Goal: Task Accomplishment & Management: Use online tool/utility

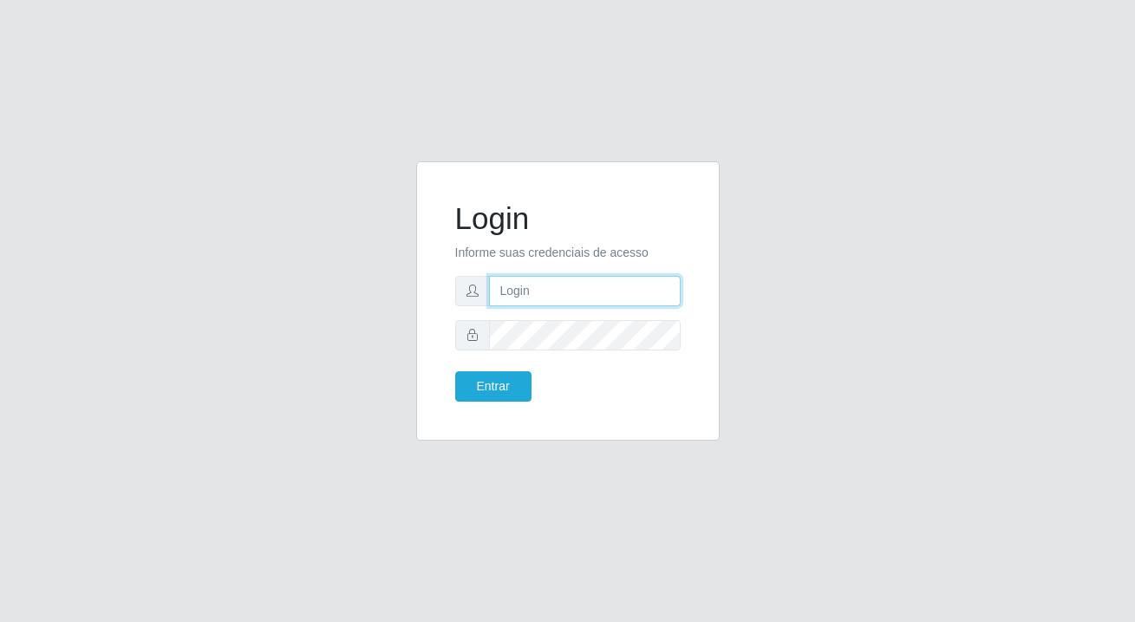
type input "[PERSON_NAME][EMAIL_ADDRESS][DOMAIN_NAME]"
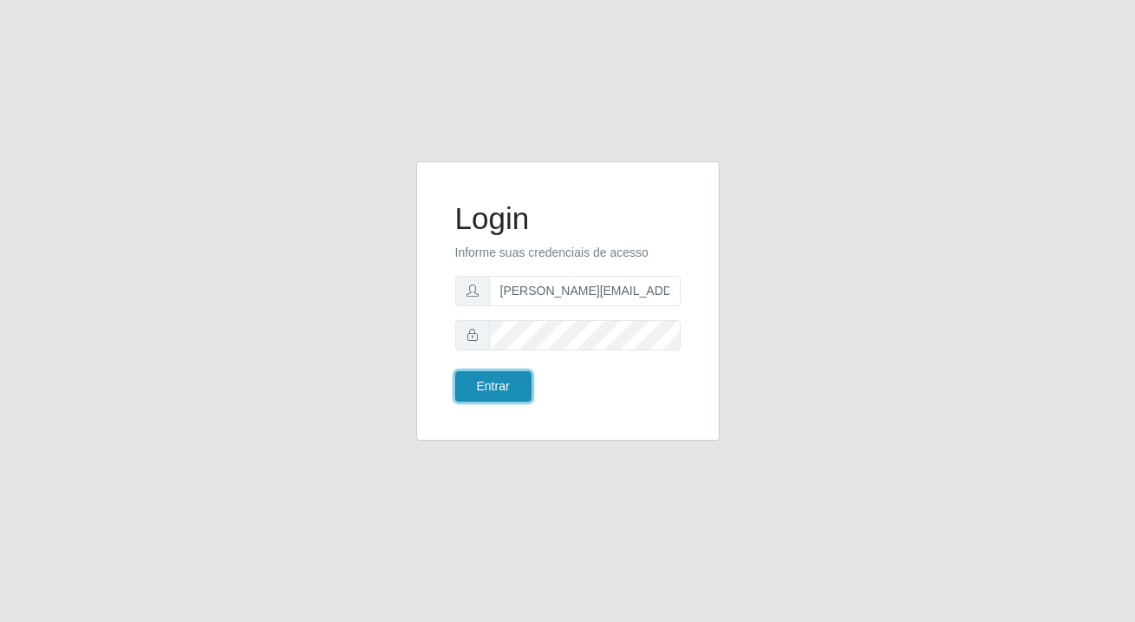
drag, startPoint x: 0, startPoint y: 0, endPoint x: 517, endPoint y: 398, distance: 652.1
click at [517, 395] on button "Entrar" at bounding box center [493, 386] width 76 height 30
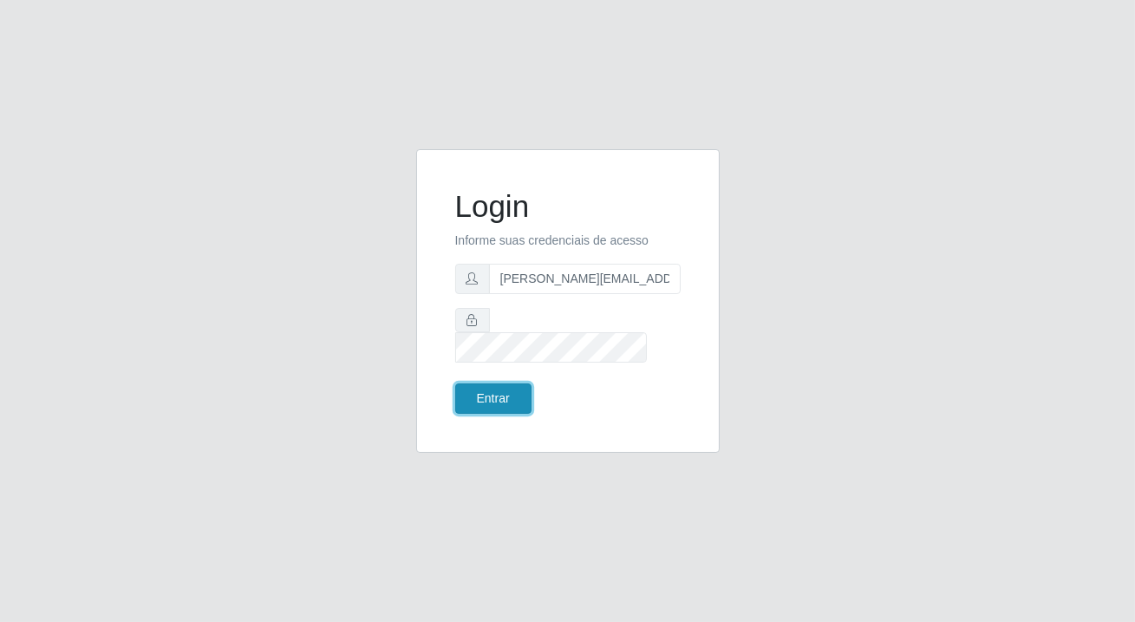
click at [511, 383] on button "Entrar" at bounding box center [493, 398] width 76 height 30
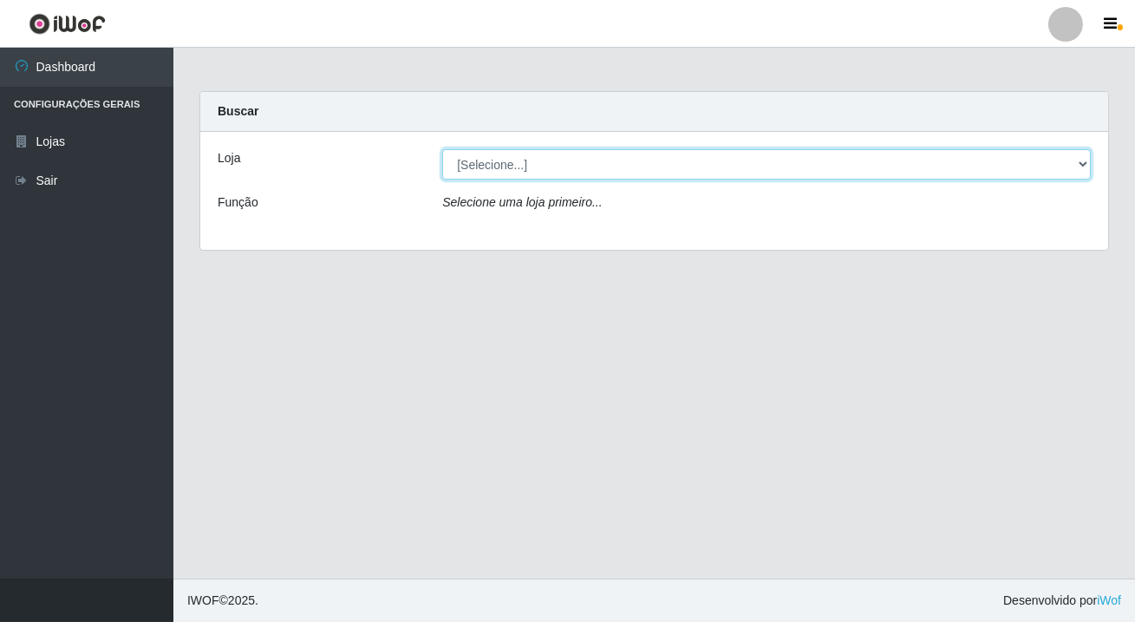
click at [493, 158] on select "[Selecione...] Rede Potiguar 2 - Macaíba" at bounding box center [766, 164] width 648 height 30
select select "101"
click at [442, 149] on select "[Selecione...] Rede Potiguar 2 - Macaíba" at bounding box center [766, 164] width 648 height 30
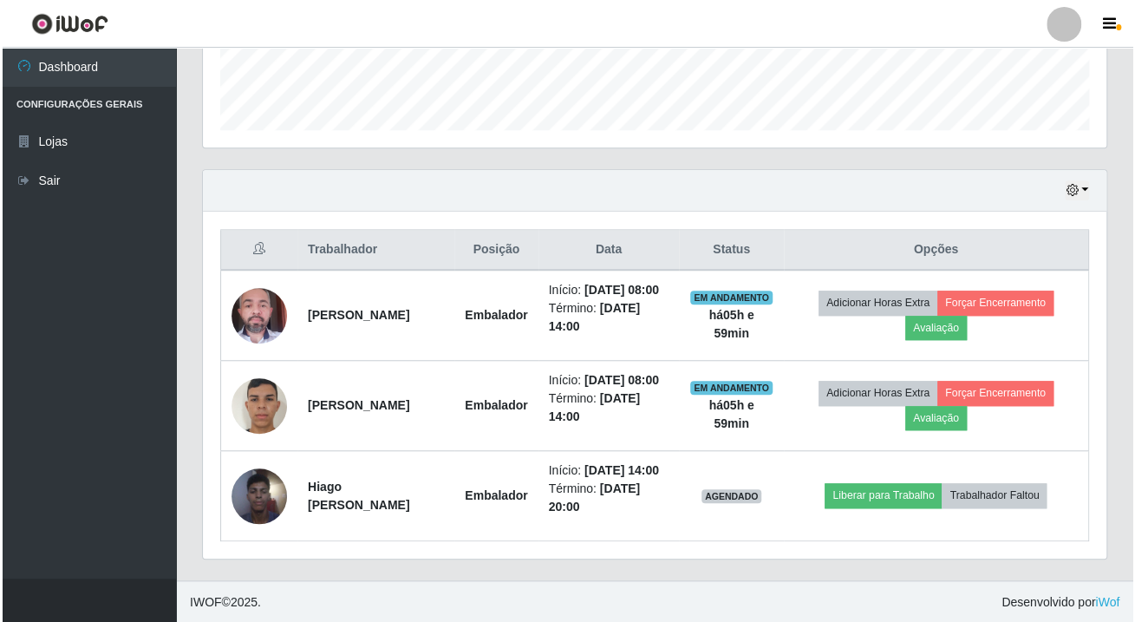
scroll to position [360, 902]
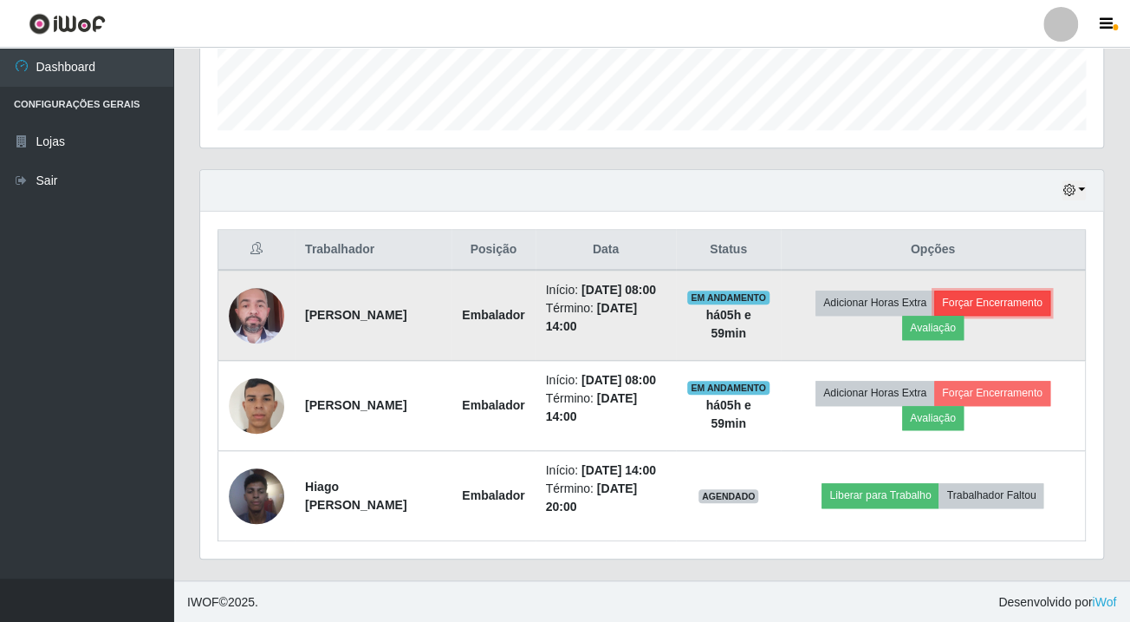
click at [1003, 296] on button "Forçar Encerramento" at bounding box center [992, 302] width 116 height 24
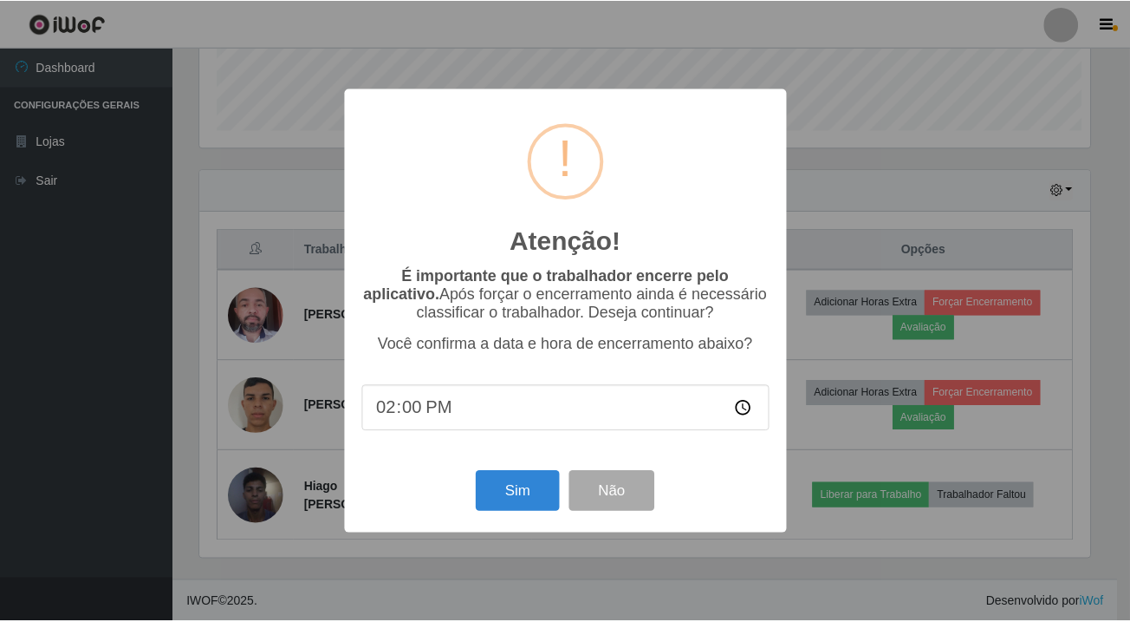
scroll to position [360, 894]
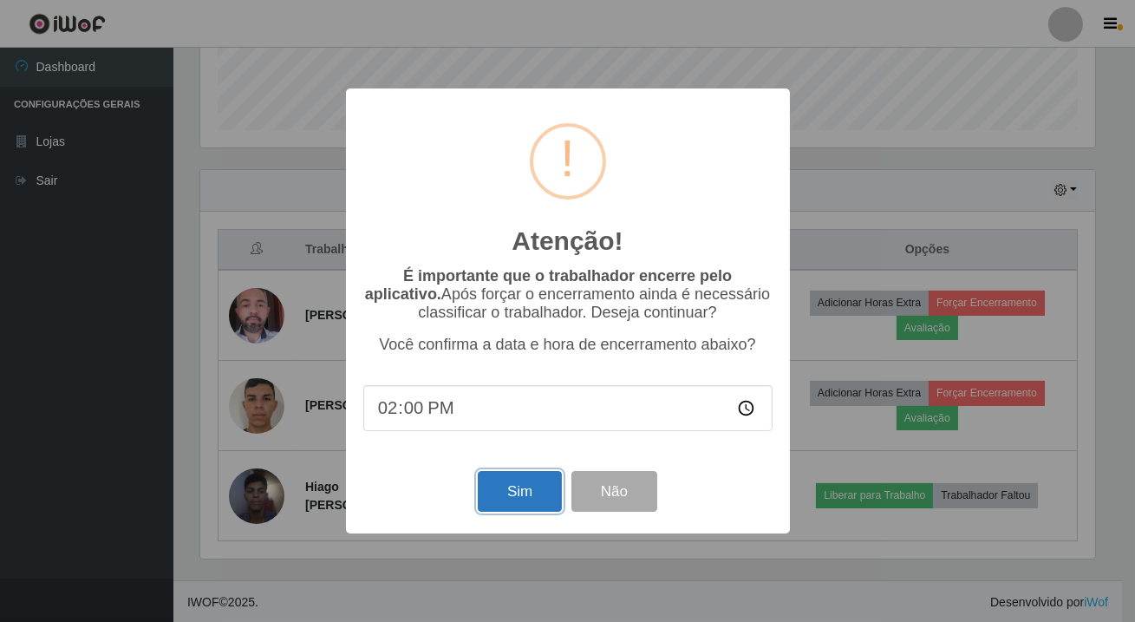
click at [505, 490] on button "Sim" at bounding box center [520, 491] width 84 height 41
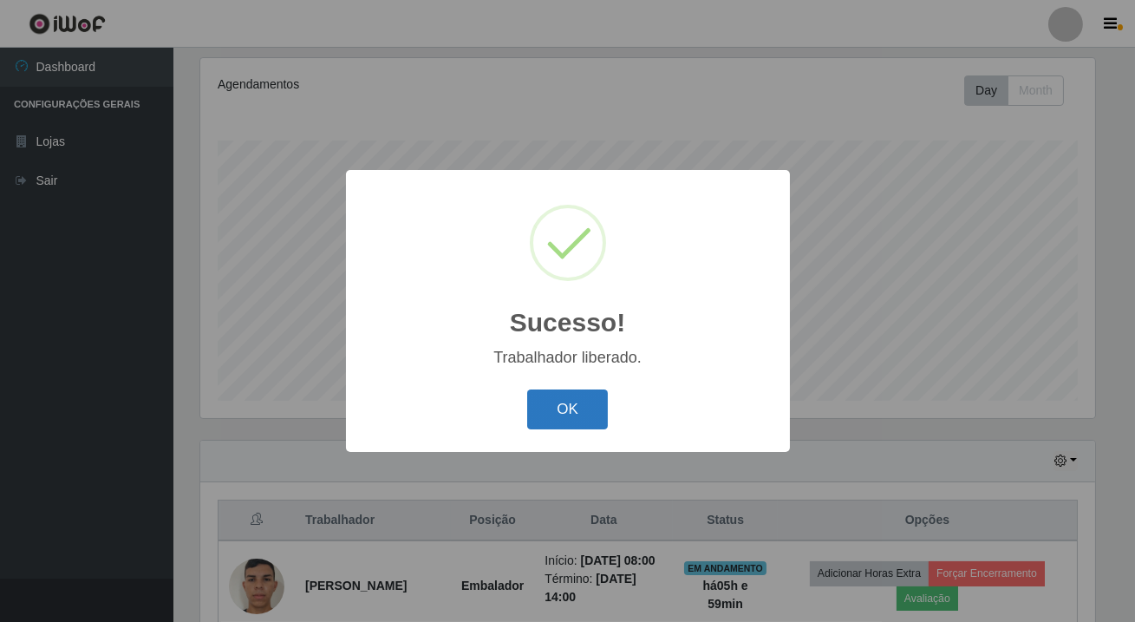
click at [542, 426] on button "OK" at bounding box center [567, 409] width 81 height 41
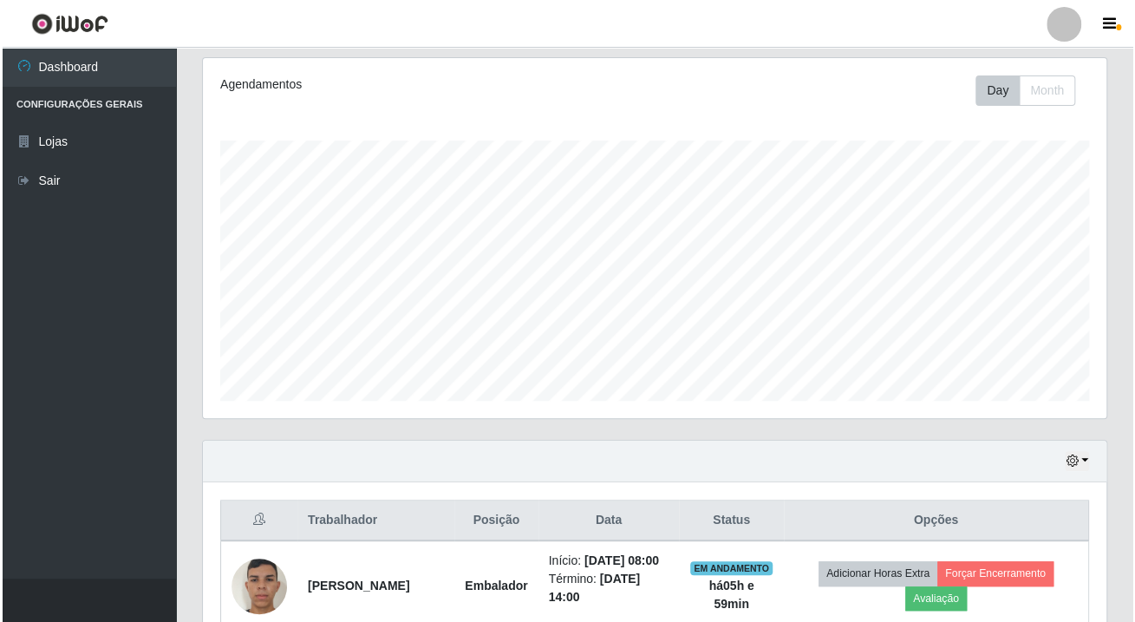
scroll to position [399, 0]
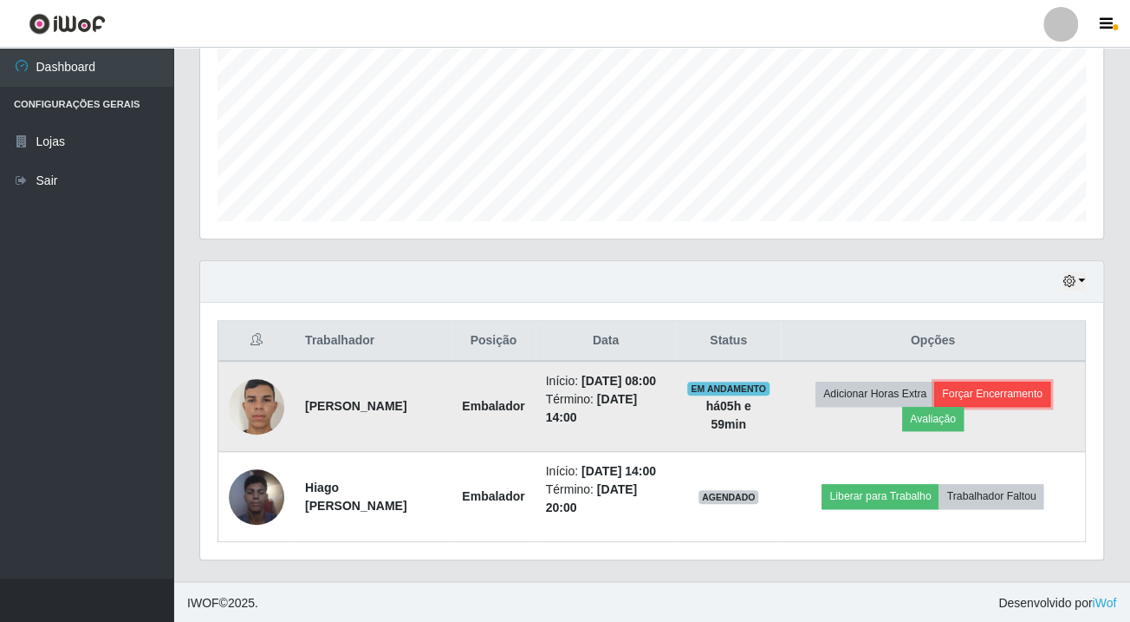
click at [969, 391] on button "Forçar Encerramento" at bounding box center [992, 393] width 116 height 24
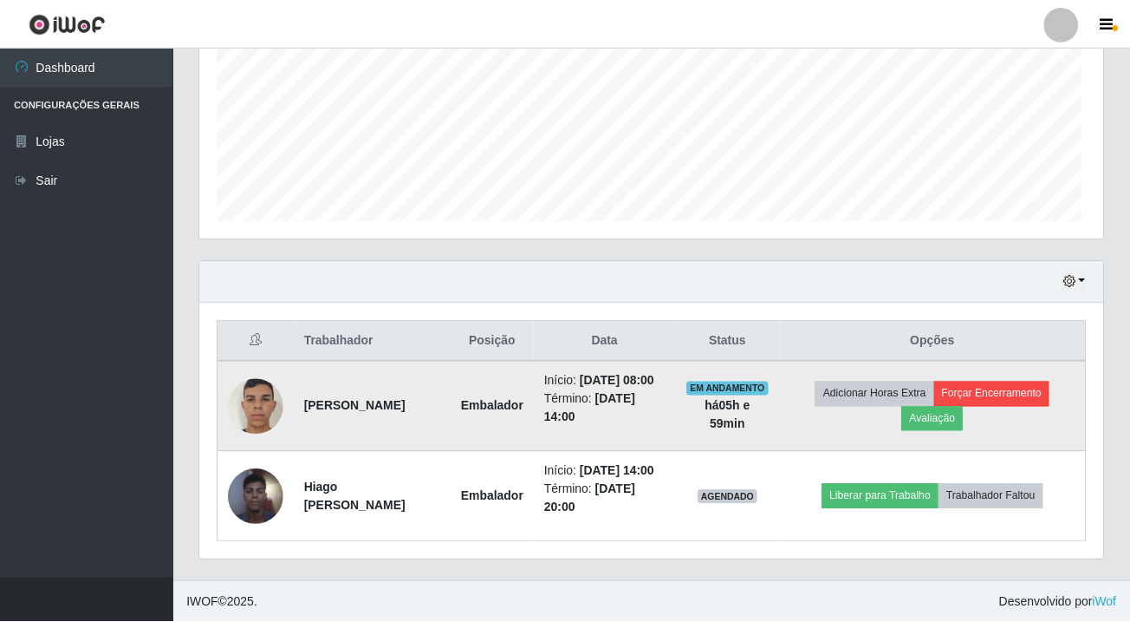
scroll to position [360, 894]
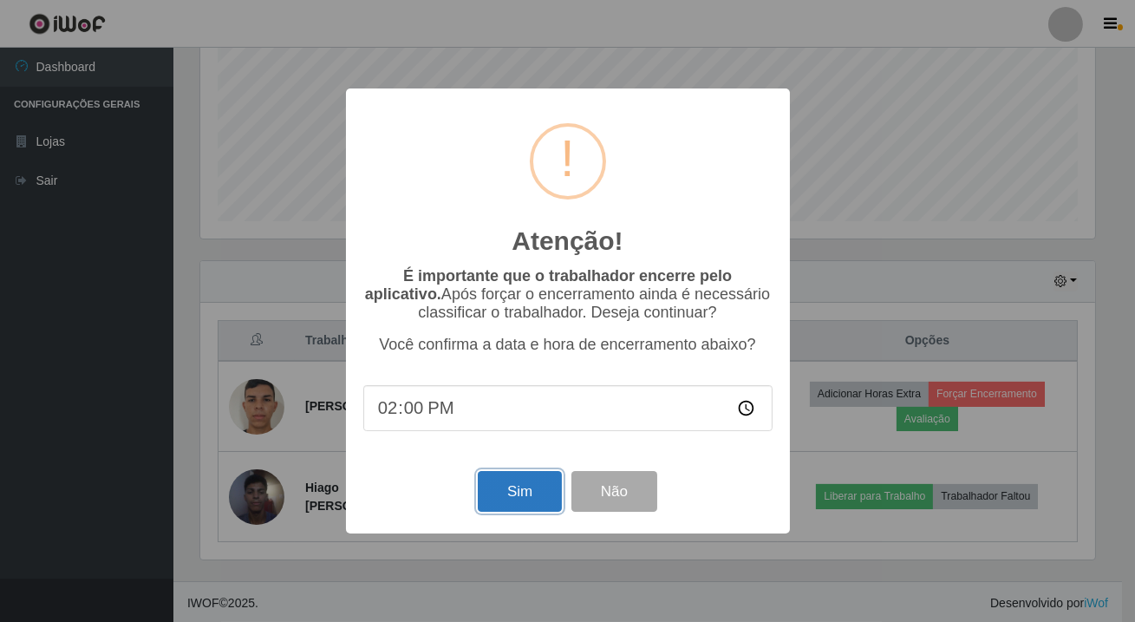
click at [512, 497] on button "Sim" at bounding box center [520, 491] width 84 height 41
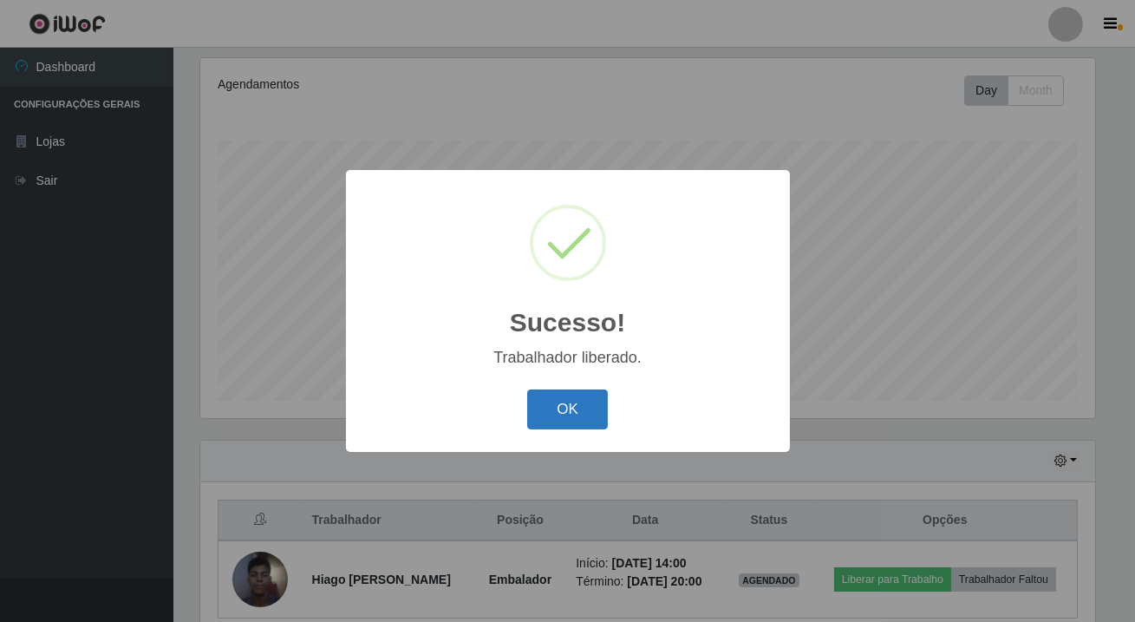
click at [556, 412] on button "OK" at bounding box center [567, 409] width 81 height 41
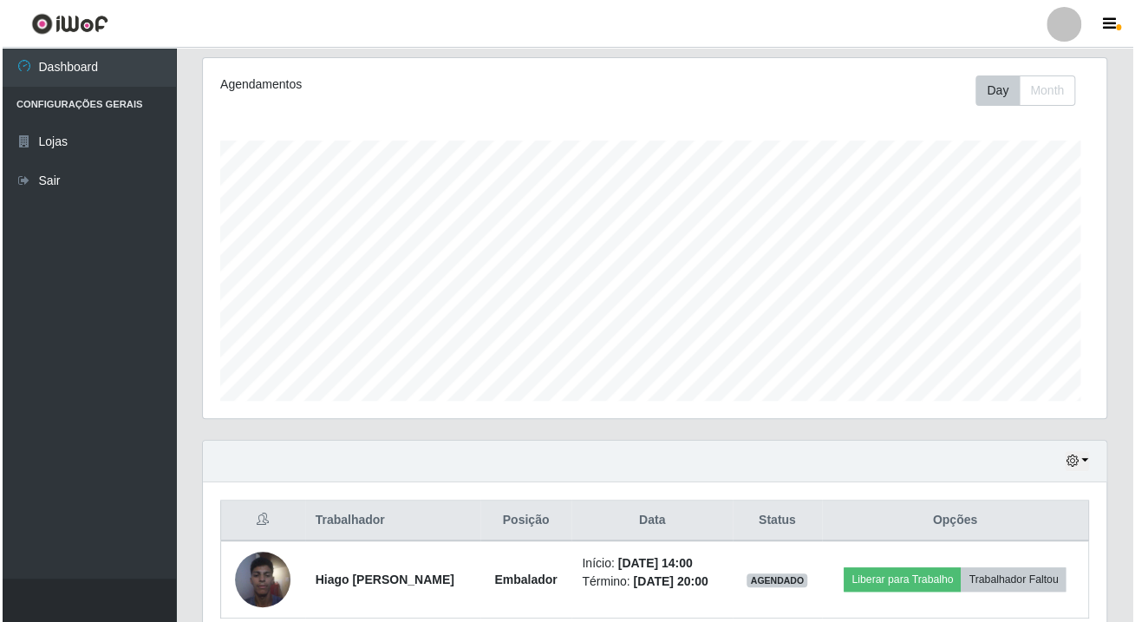
scroll to position [296, 0]
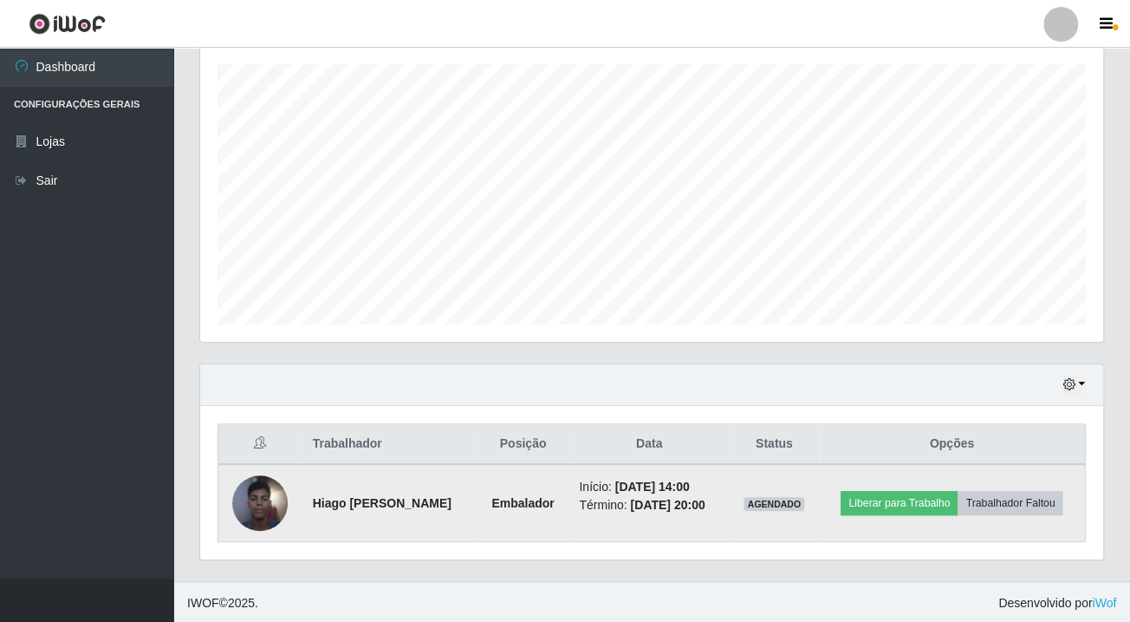
click at [270, 495] on img at bounding box center [259, 502] width 55 height 74
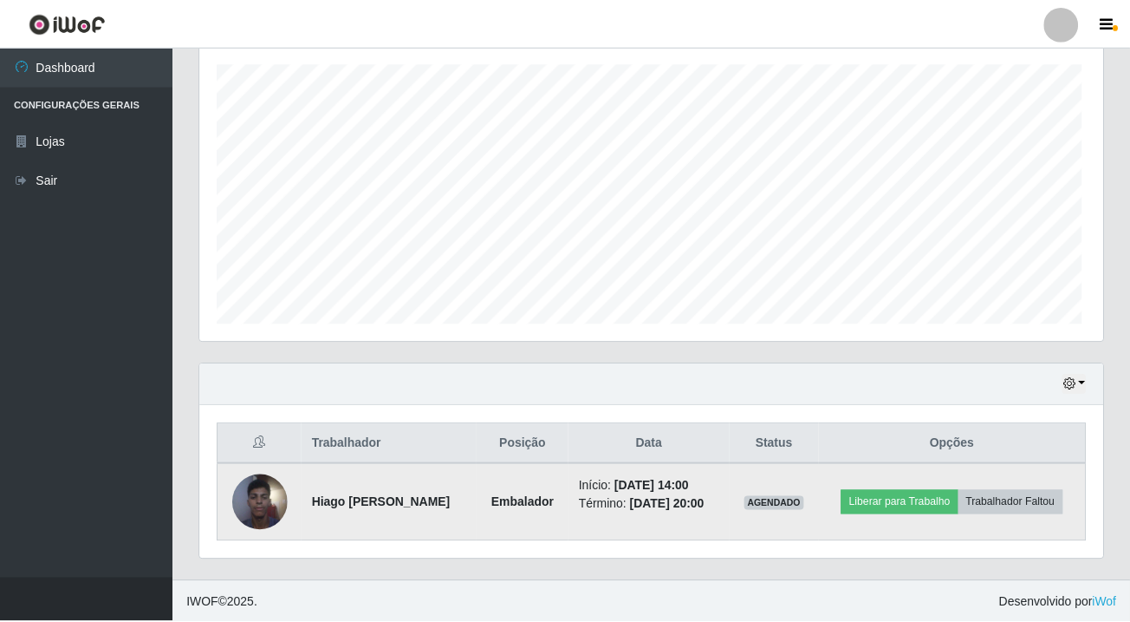
scroll to position [360, 894]
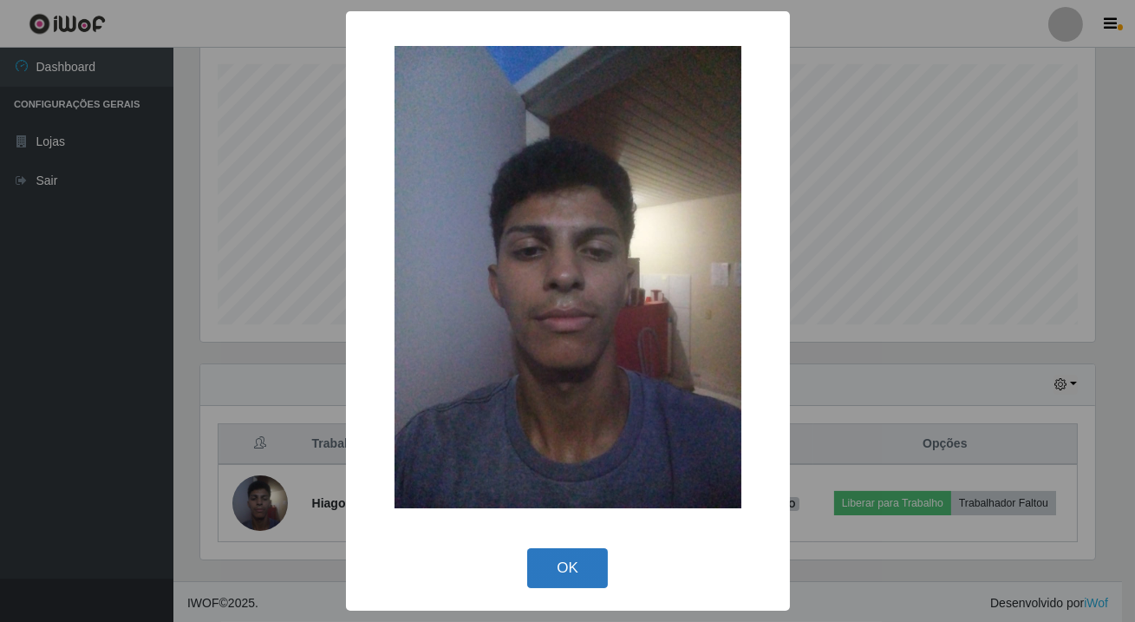
click at [557, 571] on button "OK" at bounding box center [567, 568] width 81 height 41
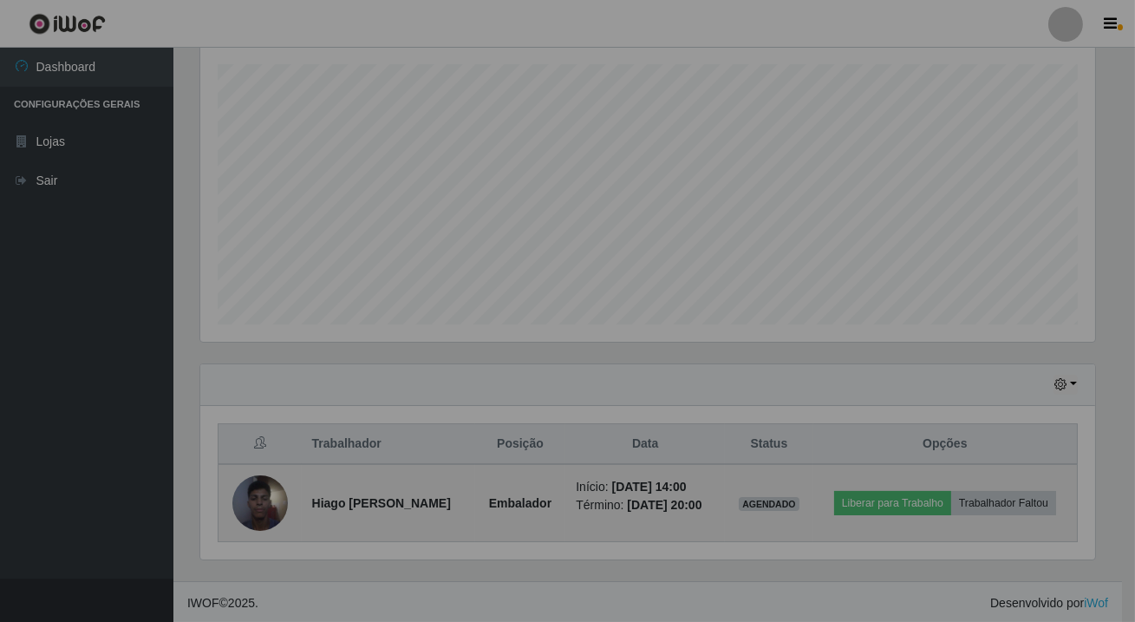
scroll to position [360, 902]
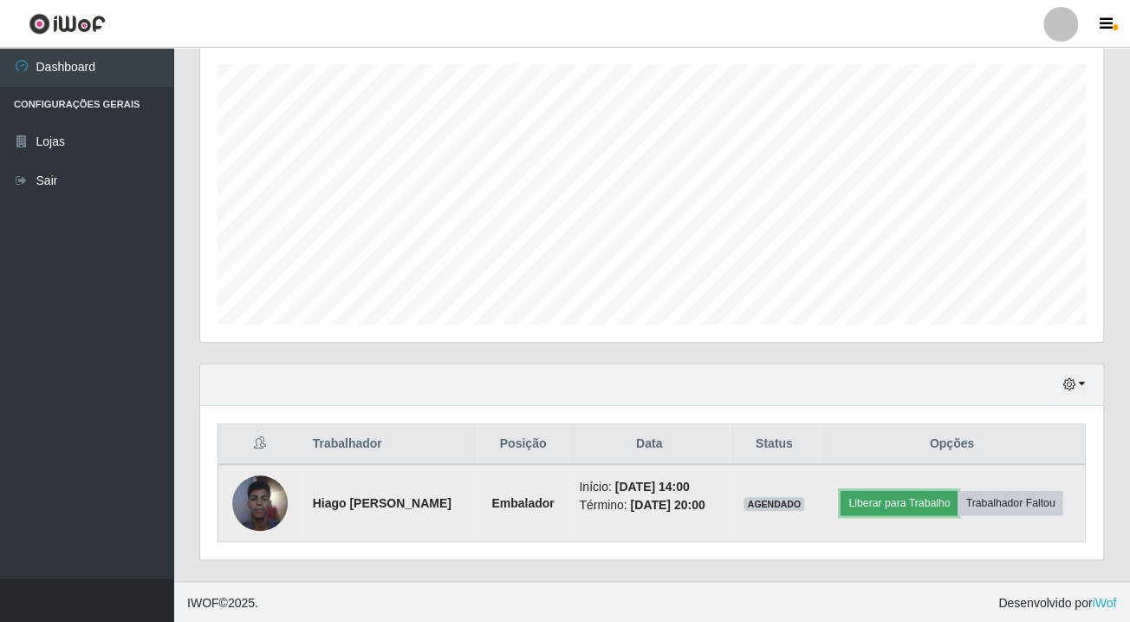
click at [945, 508] on button "Liberar para Trabalho" at bounding box center [899, 503] width 117 height 24
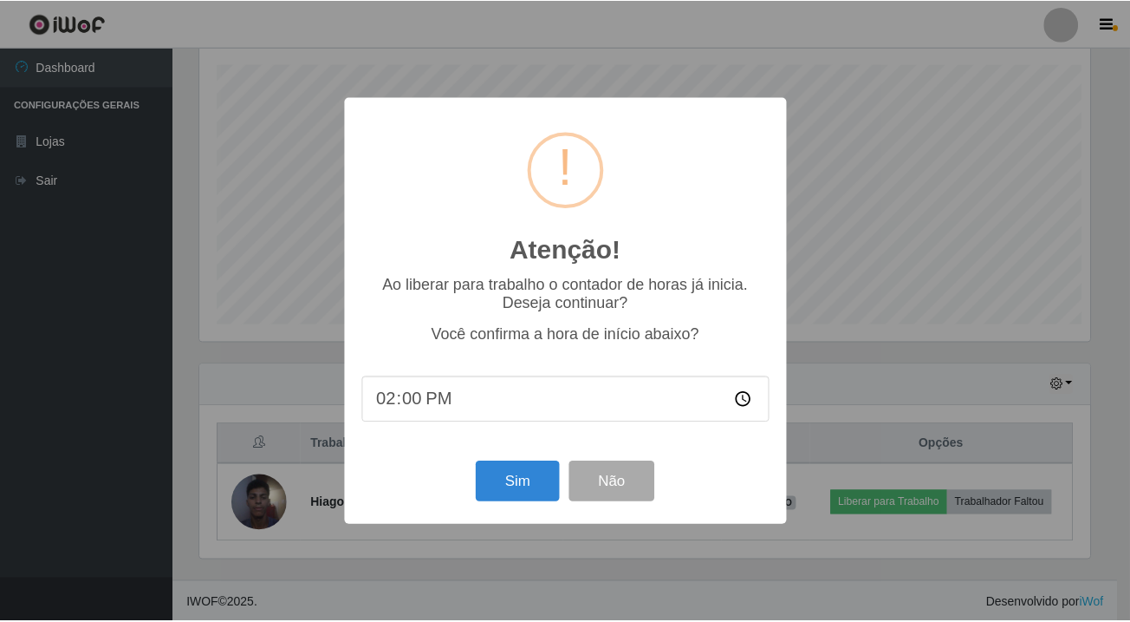
scroll to position [360, 894]
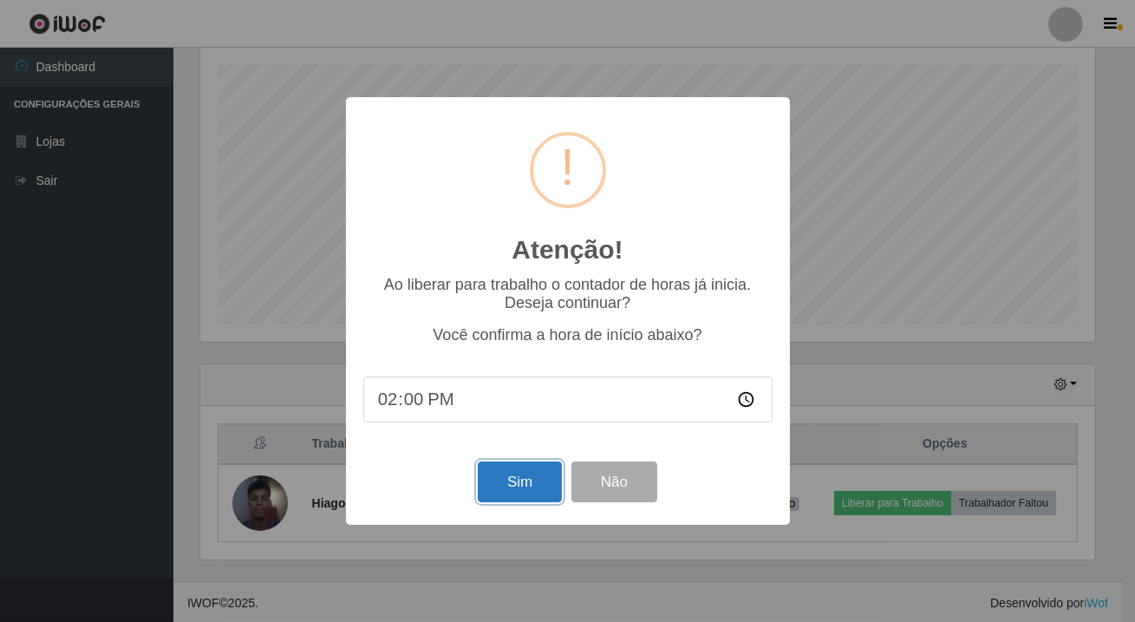
click at [509, 493] on button "Sim" at bounding box center [520, 481] width 84 height 41
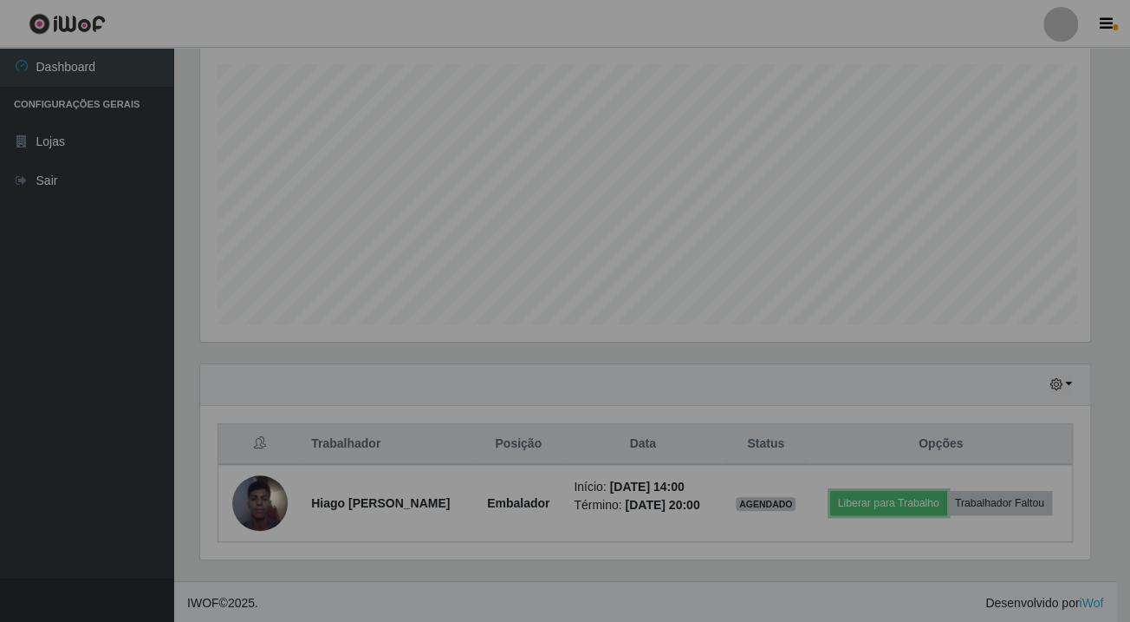
scroll to position [0, 0]
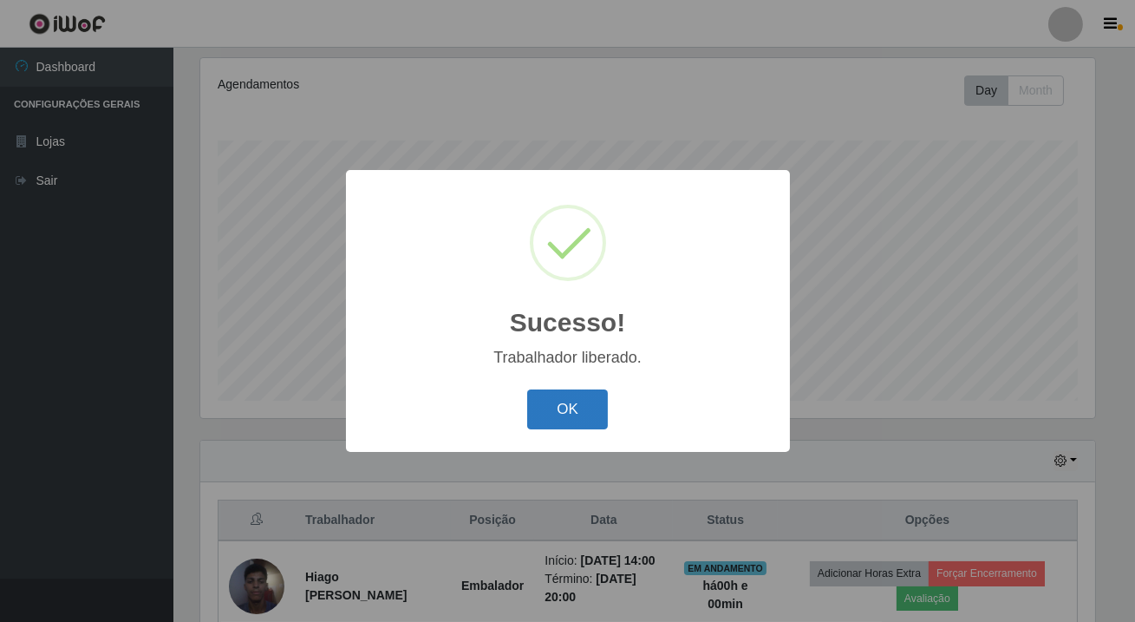
click at [590, 406] on button "OK" at bounding box center [567, 409] width 81 height 41
